Goal: Information Seeking & Learning: Learn about a topic

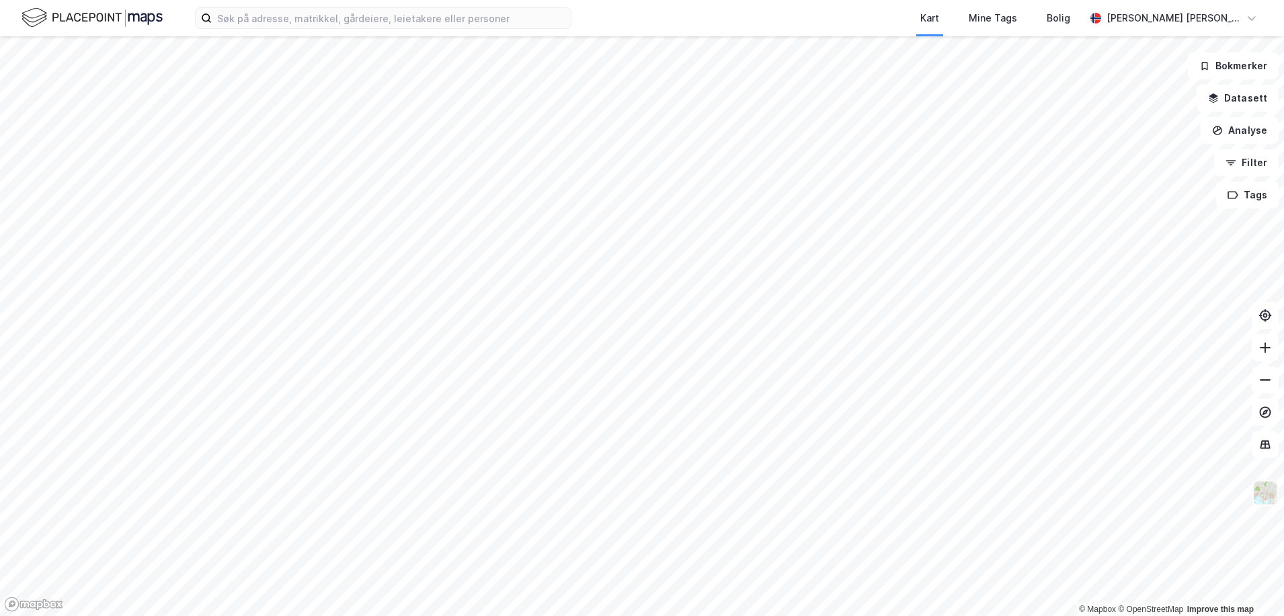
click at [1266, 492] on img at bounding box center [1265, 493] width 26 height 26
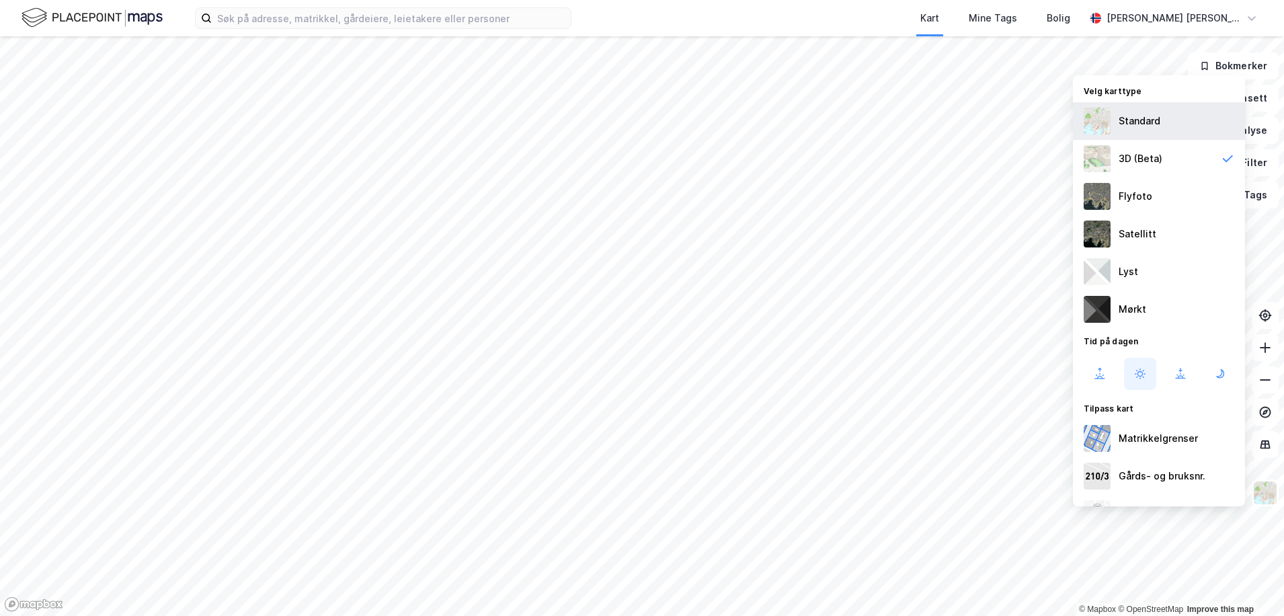
click at [1190, 123] on div "Standard" at bounding box center [1159, 121] width 172 height 38
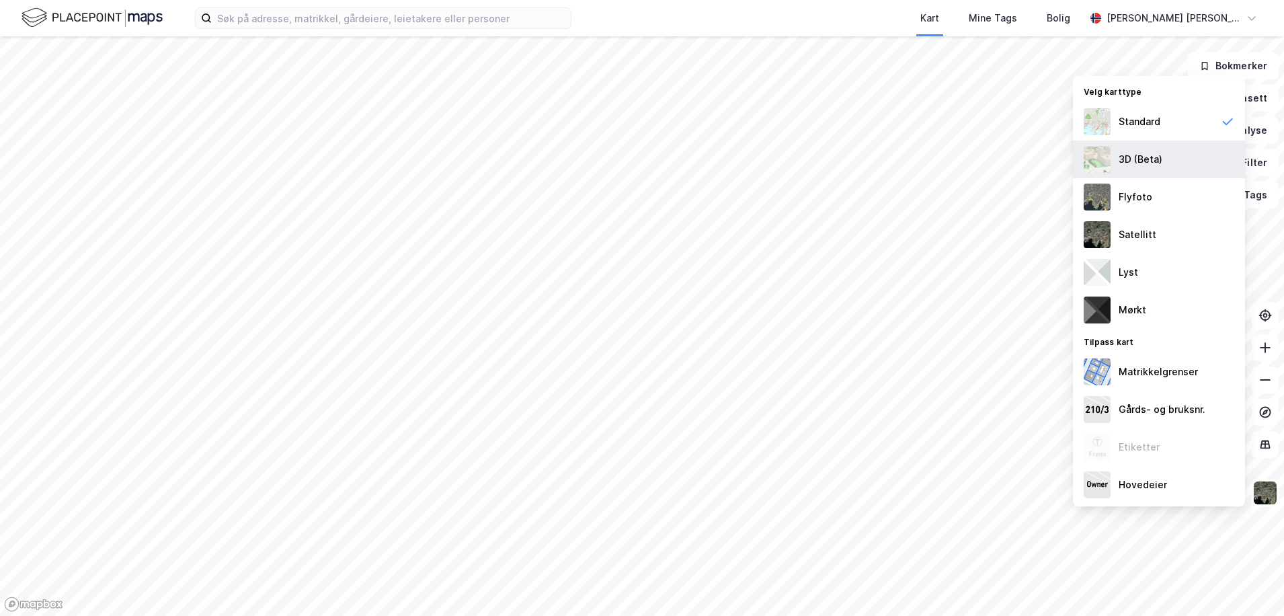
click at [1184, 162] on div "3D (Beta)" at bounding box center [1159, 159] width 172 height 38
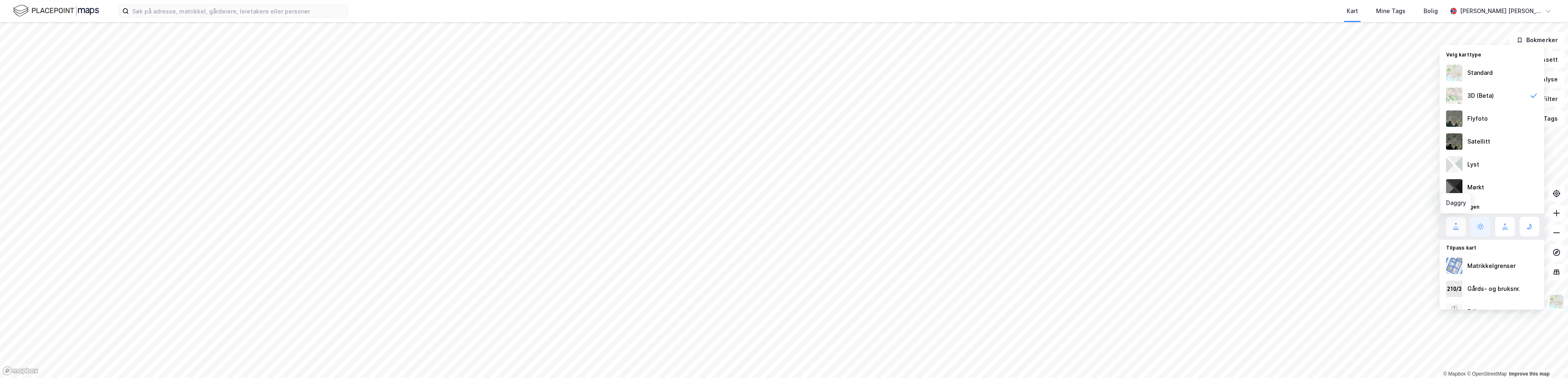
click at [1450, 224] on button at bounding box center [1456, 226] width 19 height 19
click at [1503, 230] on icon at bounding box center [1505, 226] width 10 height 10
click at [1481, 231] on icon at bounding box center [1480, 226] width 10 height 10
click at [1532, 231] on icon at bounding box center [1530, 226] width 10 height 10
click at [1498, 228] on button at bounding box center [1505, 226] width 19 height 19
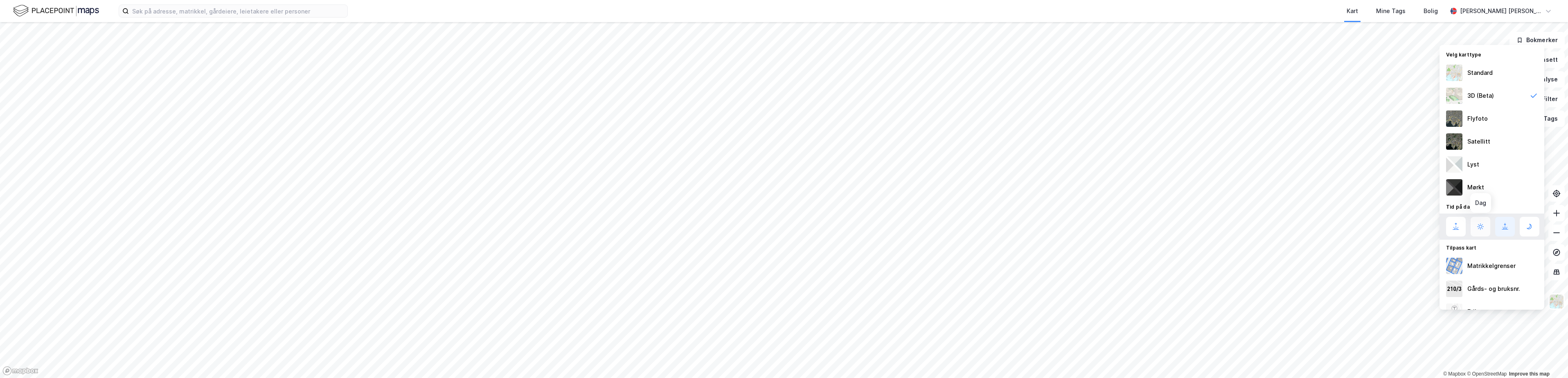
click at [1476, 224] on icon at bounding box center [1480, 226] width 10 height 10
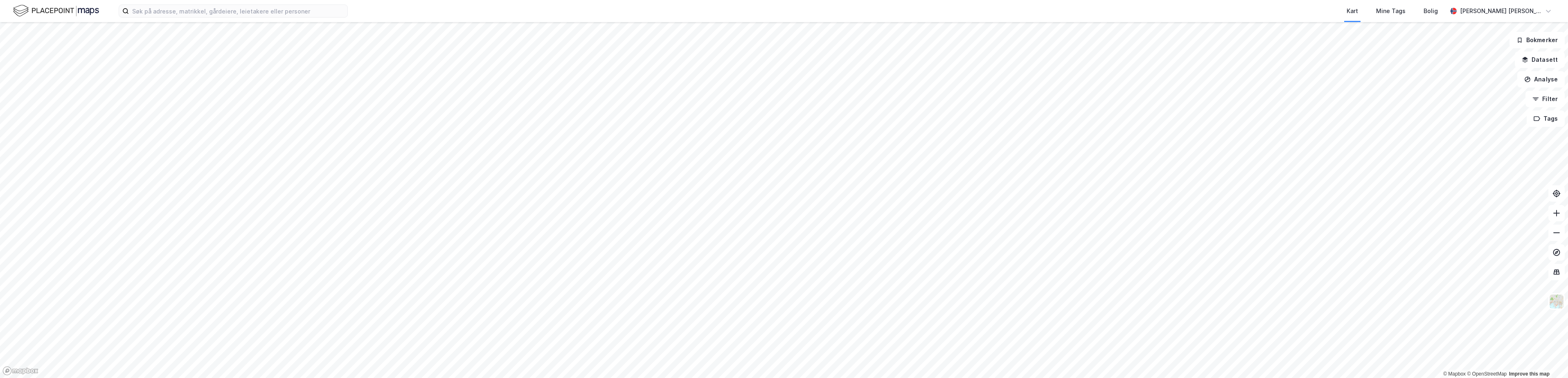
click at [968, 7] on div "Kart Mine Tags Bolig" at bounding box center [917, 11] width 1060 height 22
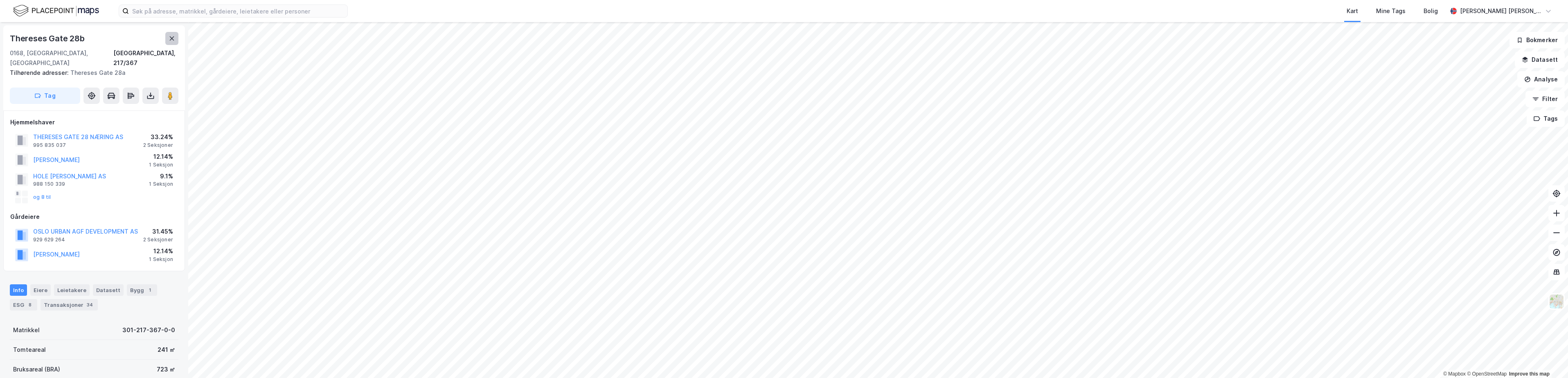
click at [175, 37] on icon at bounding box center [172, 38] width 7 height 7
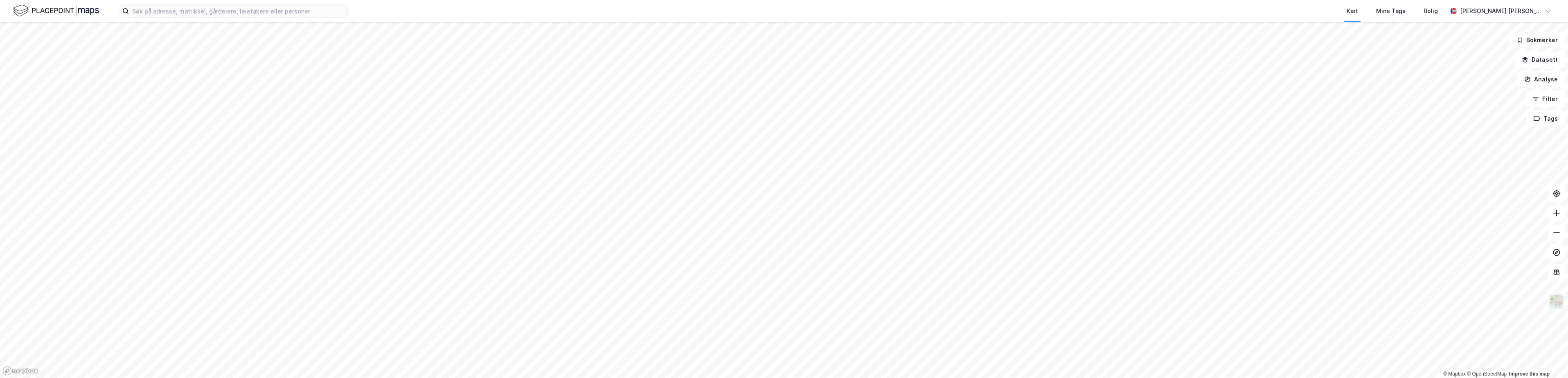
click at [1556, 305] on img at bounding box center [1556, 302] width 16 height 16
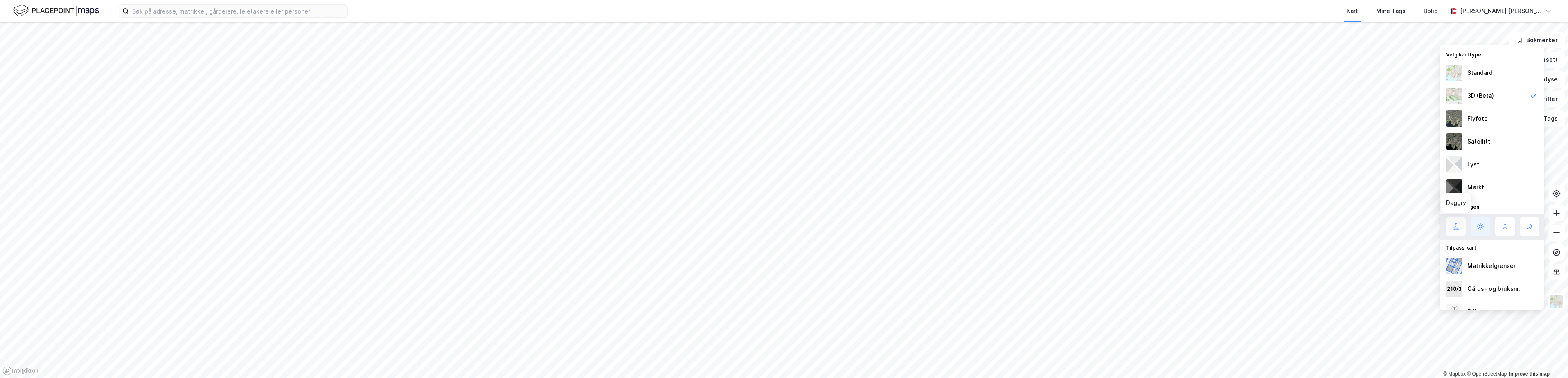
click at [1455, 225] on icon at bounding box center [1456, 226] width 10 height 10
click at [1472, 224] on button at bounding box center [1480, 226] width 19 height 19
click at [1502, 228] on icon at bounding box center [1505, 226] width 10 height 10
click at [1528, 228] on icon at bounding box center [1529, 226] width 4 height 5
click at [1480, 229] on icon at bounding box center [1480, 226] width 10 height 10
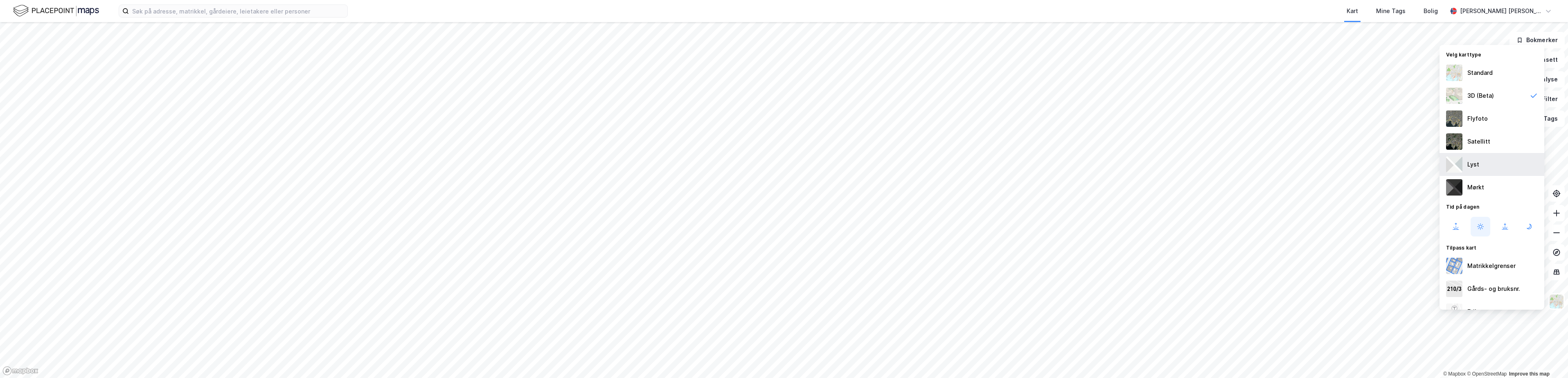
click at [1477, 169] on div "Lyst" at bounding box center [1473, 164] width 12 height 10
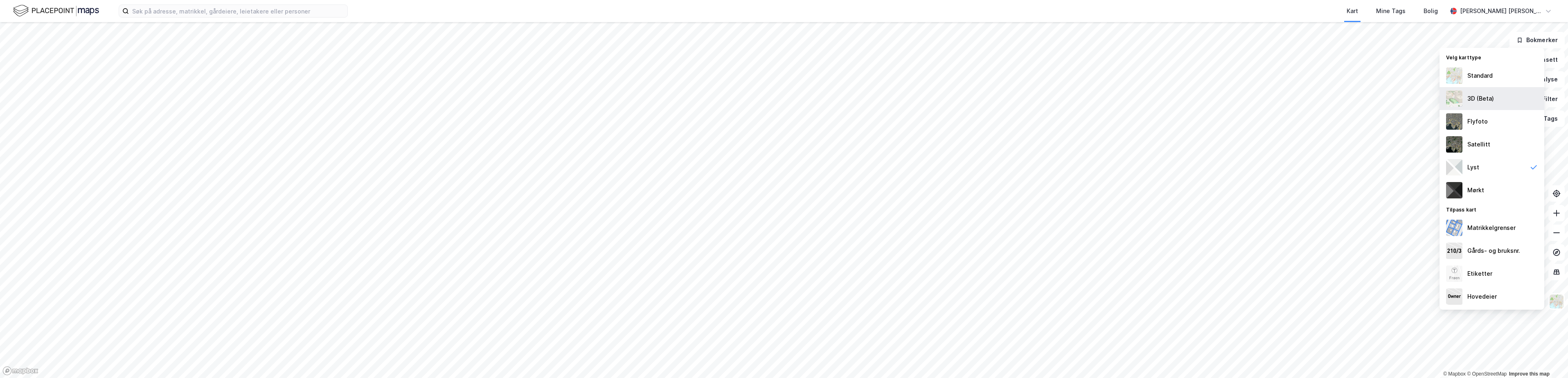
click at [1484, 103] on div "3D (Beta)" at bounding box center [1481, 99] width 27 height 10
click at [1249, 18] on div "Kart Mine Tags Bolig" at bounding box center [917, 11] width 1060 height 22
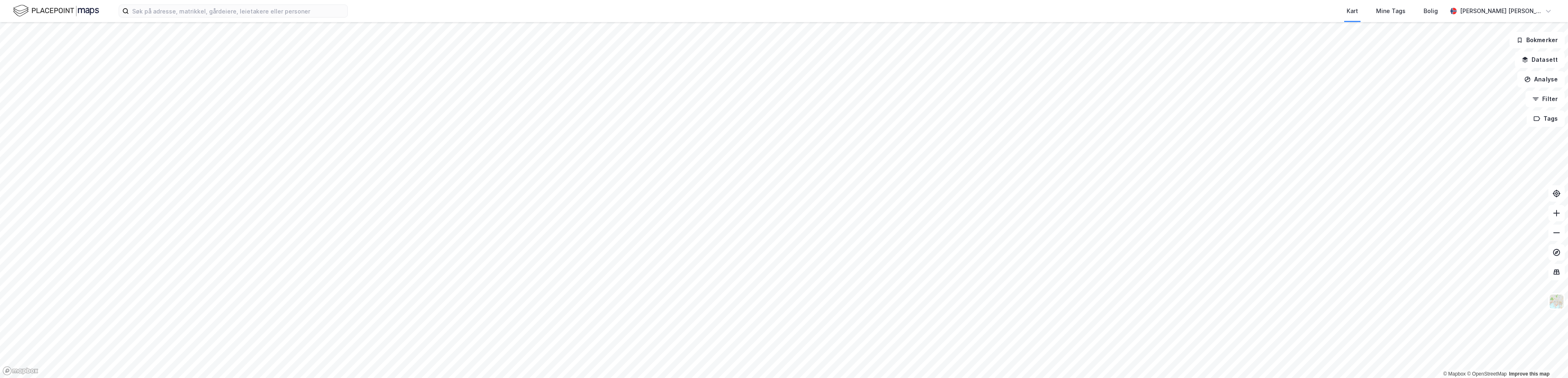
click at [805, 8] on div "Kart Mine Tags Bolig" at bounding box center [917, 11] width 1060 height 22
click at [847, 11] on div "Kart Mine Tags Bolig" at bounding box center [917, 11] width 1060 height 22
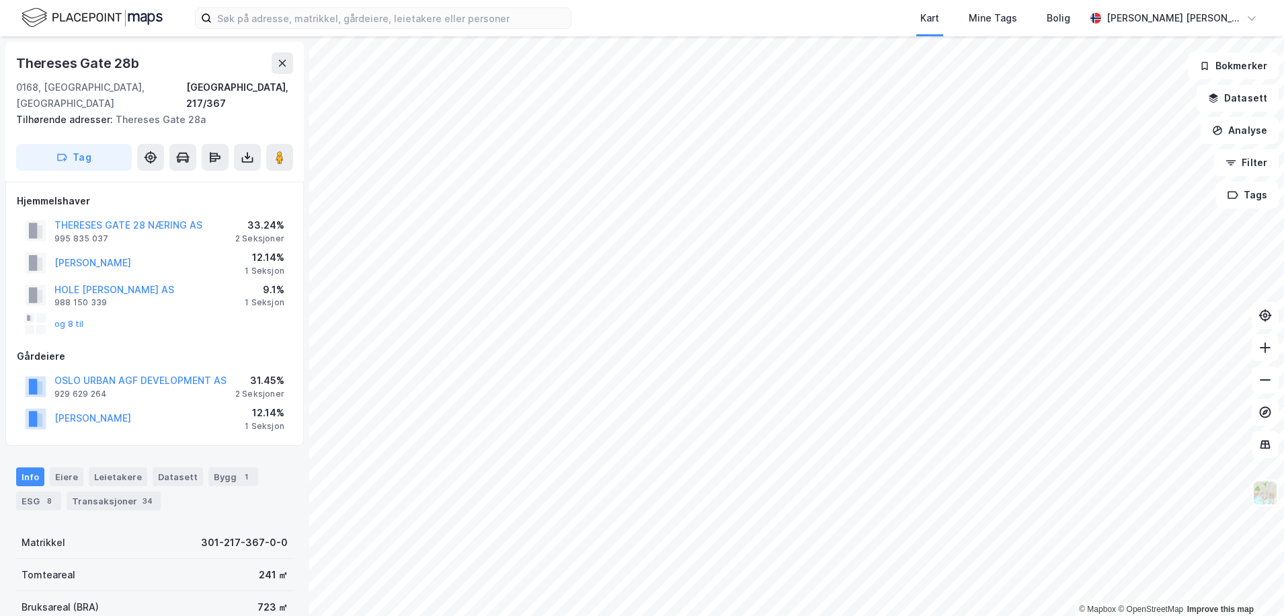
click at [608, 26] on div "Kart Mine Tags [PERSON_NAME] [PERSON_NAME]" at bounding box center [642, 18] width 1284 height 36
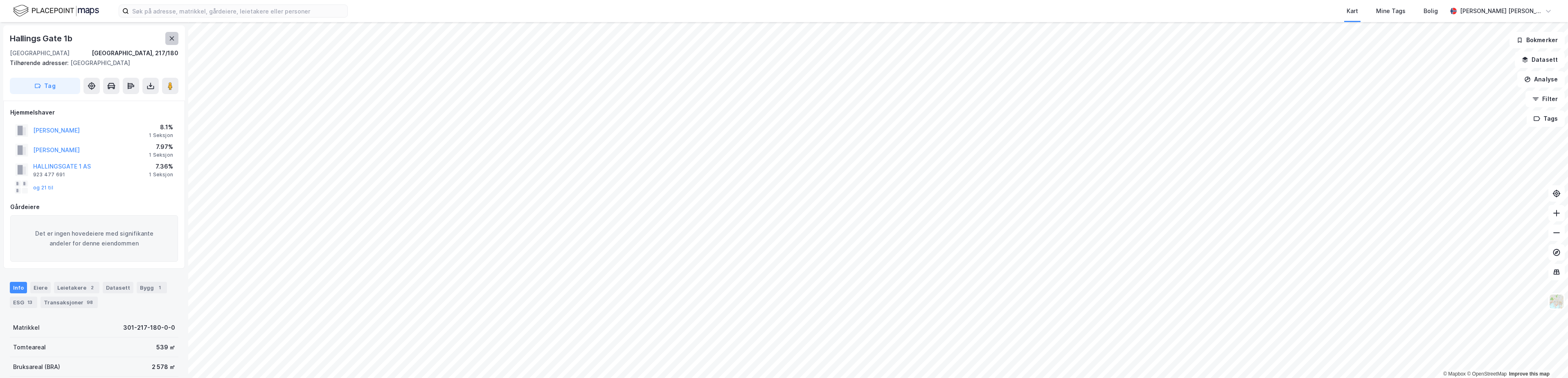
click at [170, 39] on icon at bounding box center [172, 38] width 7 height 7
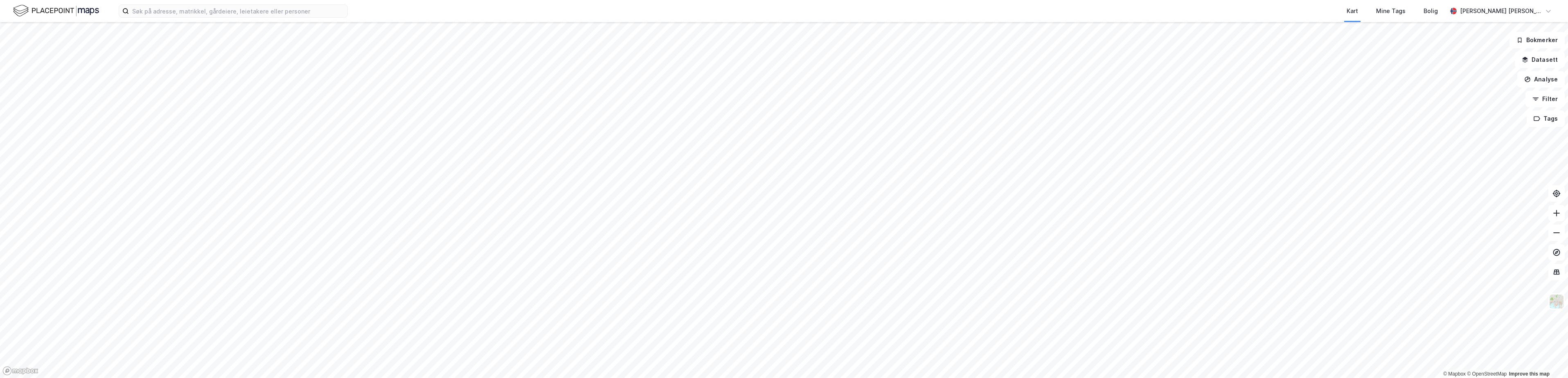
click at [858, 11] on div "Kart Mine Tags Bolig" at bounding box center [917, 11] width 1060 height 22
click at [832, 3] on div "Kart Mine Tags Bolig" at bounding box center [917, 11] width 1060 height 22
click at [837, 7] on div "Kart Mine Tags Bolig" at bounding box center [917, 11] width 1060 height 22
click at [912, 5] on div "Kart Mine Tags Bolig" at bounding box center [917, 11] width 1060 height 22
